Goal: Task Accomplishment & Management: Manage account settings

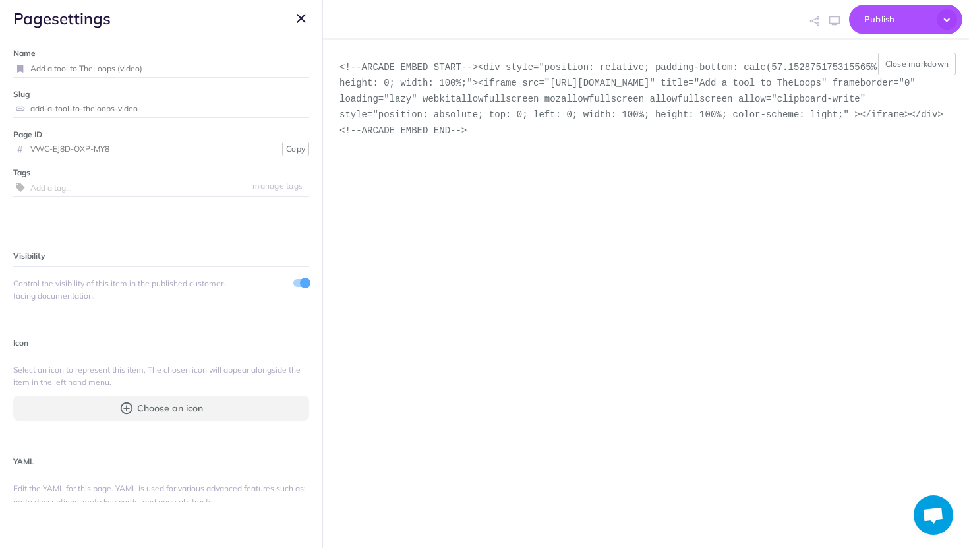
select select "null"
click at [880, 12] on span "Publish" at bounding box center [897, 19] width 66 height 20
click at [895, 9] on button "Publish" at bounding box center [905, 20] width 113 height 30
click at [924, 67] on button "Close markdown" at bounding box center [917, 64] width 78 height 22
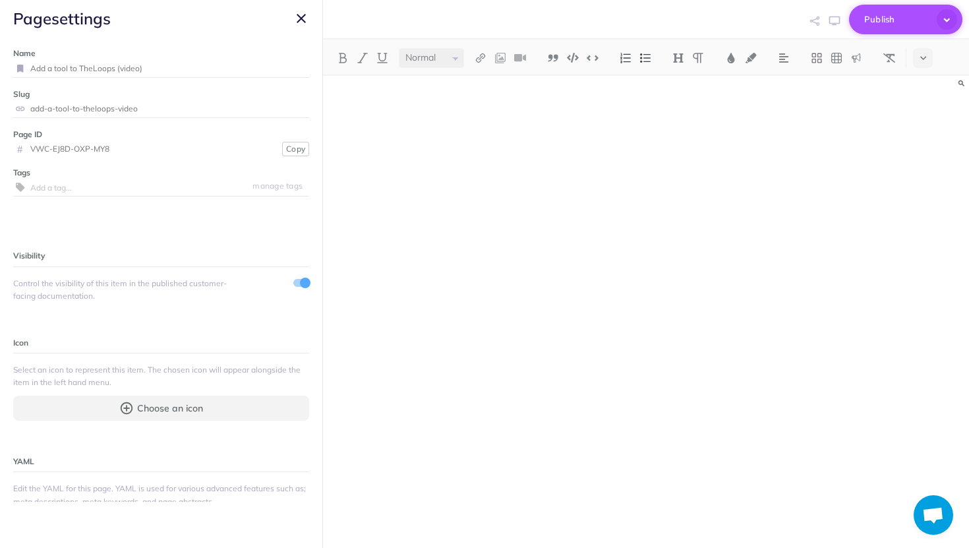
click at [916, 19] on span "Publish" at bounding box center [897, 19] width 66 height 20
click at [301, 29] on span "page settings" at bounding box center [161, 18] width 322 height 37
click at [302, 22] on icon "button" at bounding box center [301, 19] width 9 height 16
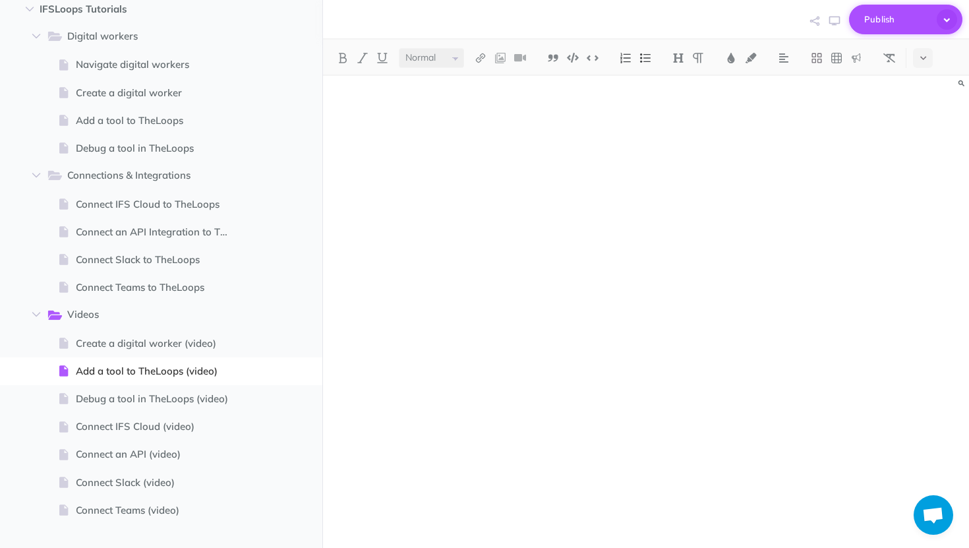
click at [872, 25] on span "Publish" at bounding box center [897, 19] width 66 height 20
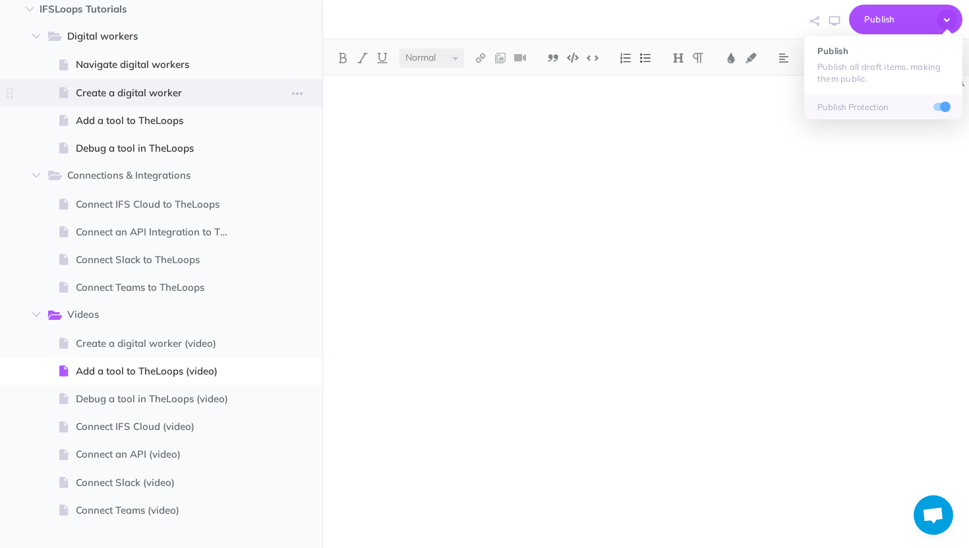
click at [318, 81] on span at bounding box center [161, 93] width 322 height 28
select select "null"
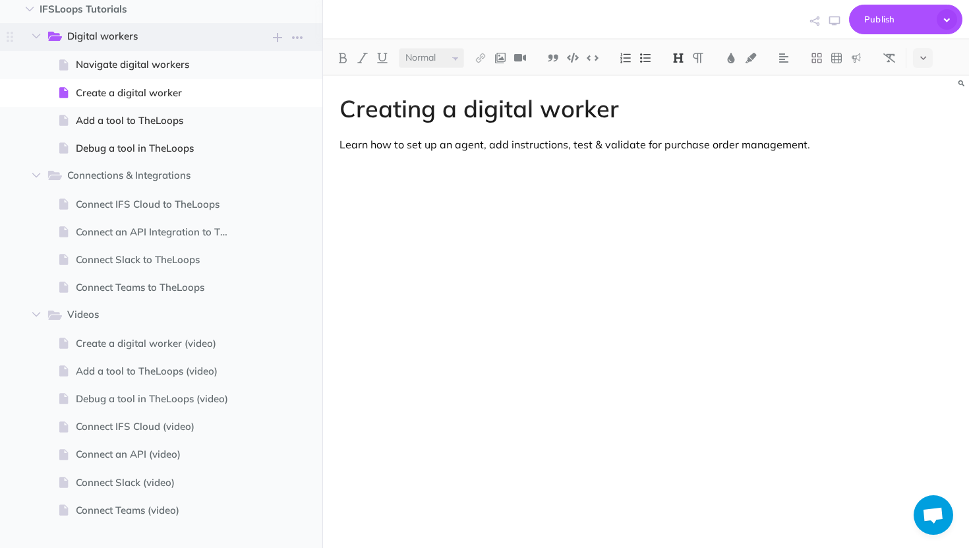
click at [246, 23] on span "Digital workers New folder Add a new folder inside this folder New page Add a n…" at bounding box center [177, 37] width 263 height 28
select select "null"
